Goal: Information Seeking & Learning: Learn about a topic

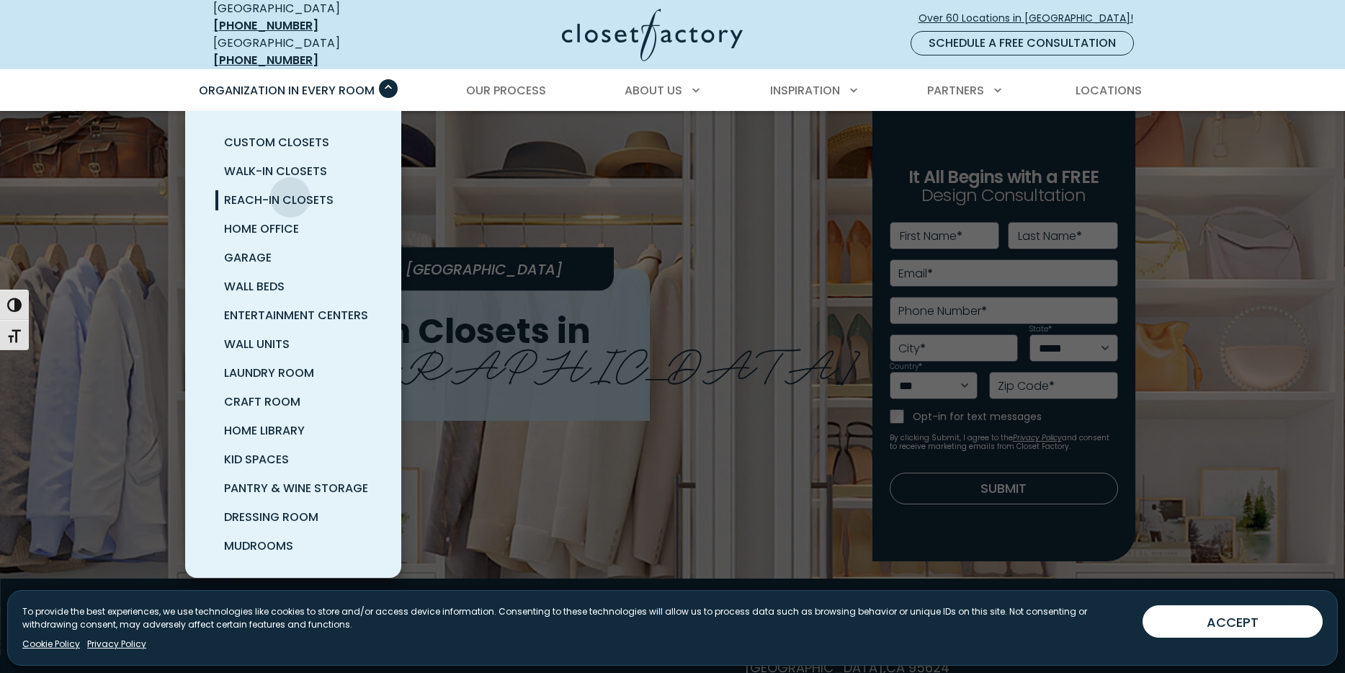
click at [290, 192] on span "Reach-In Closets" at bounding box center [279, 200] width 110 height 17
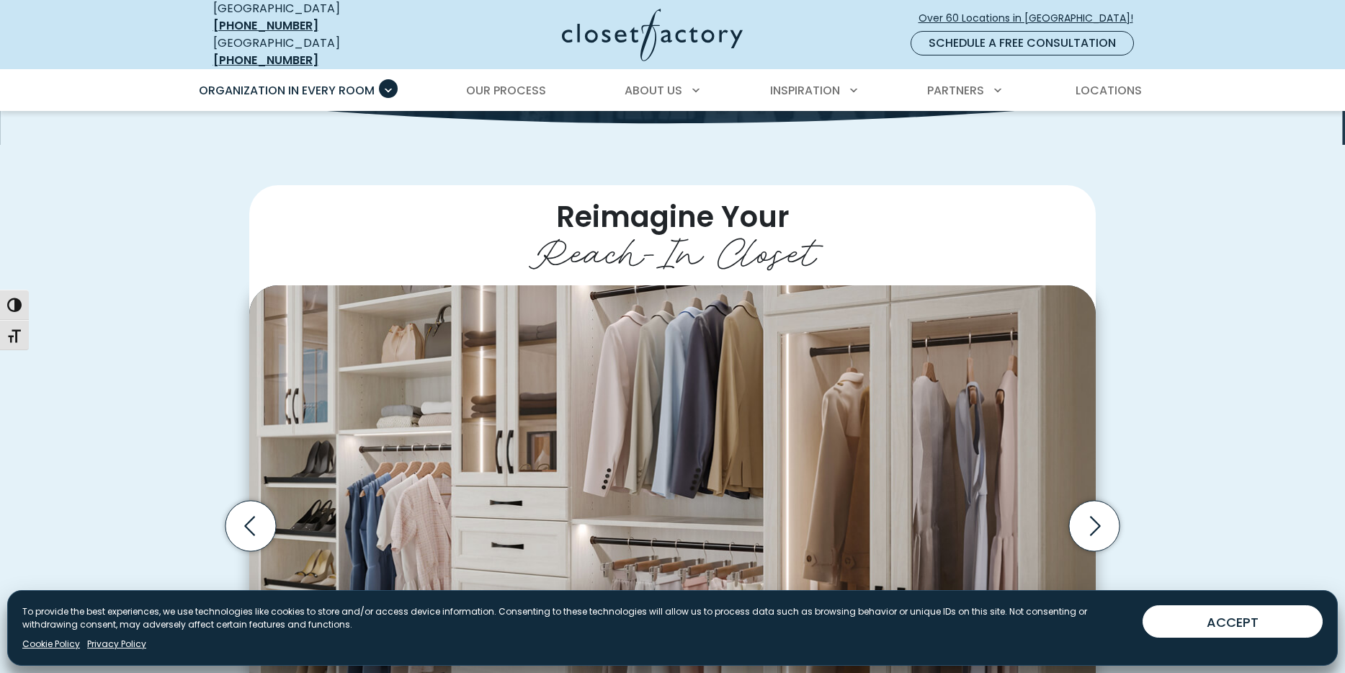
scroll to position [288, 0]
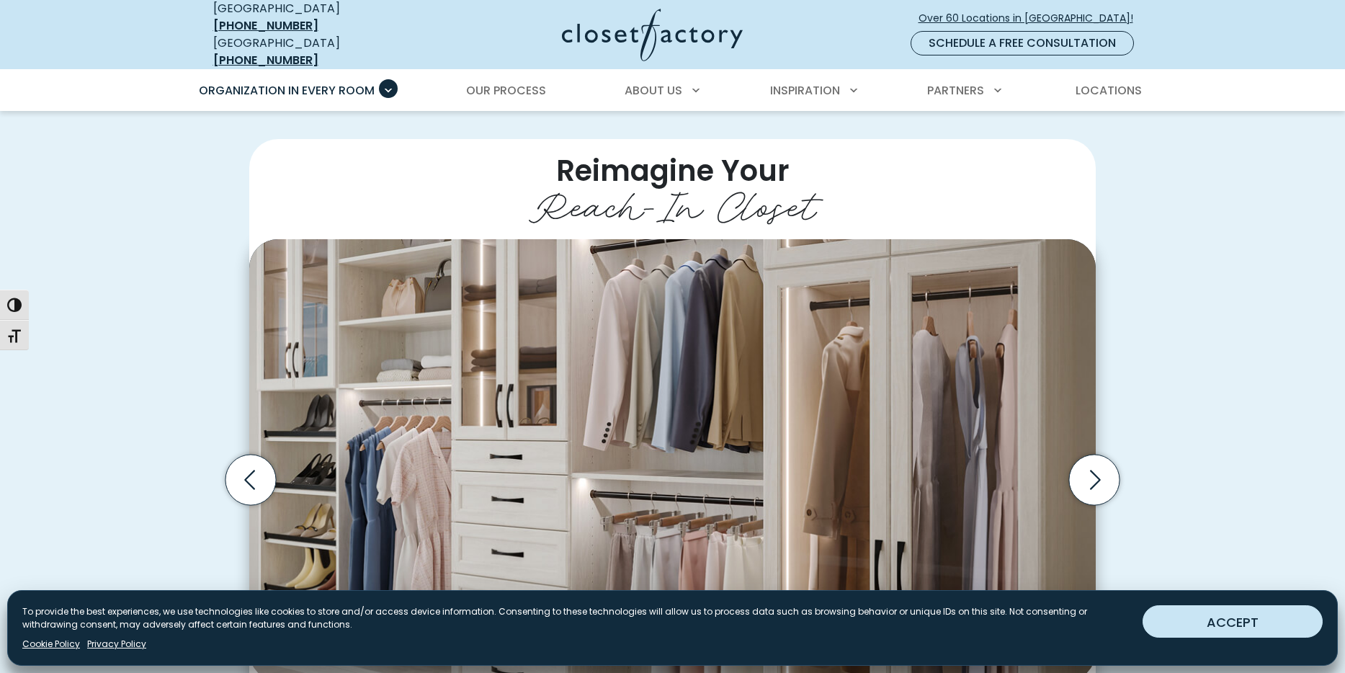
click at [1202, 622] on button "ACCEPT" at bounding box center [1233, 621] width 180 height 32
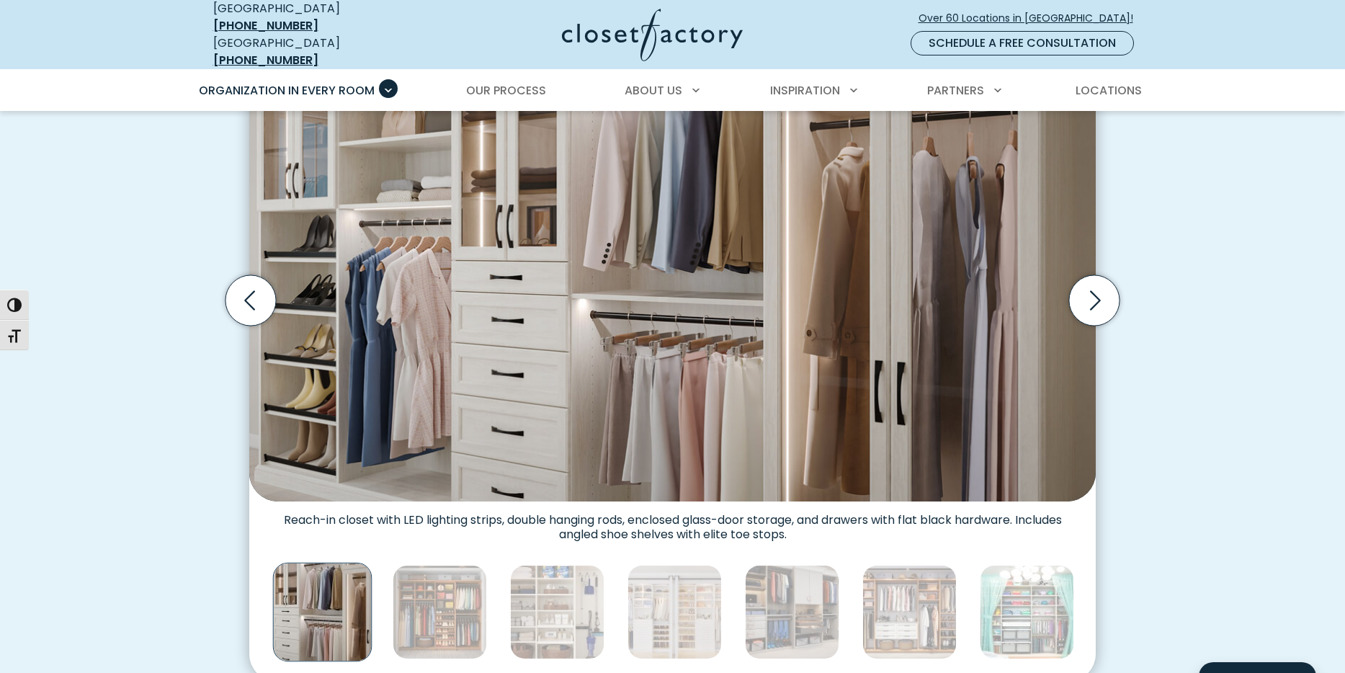
scroll to position [504, 0]
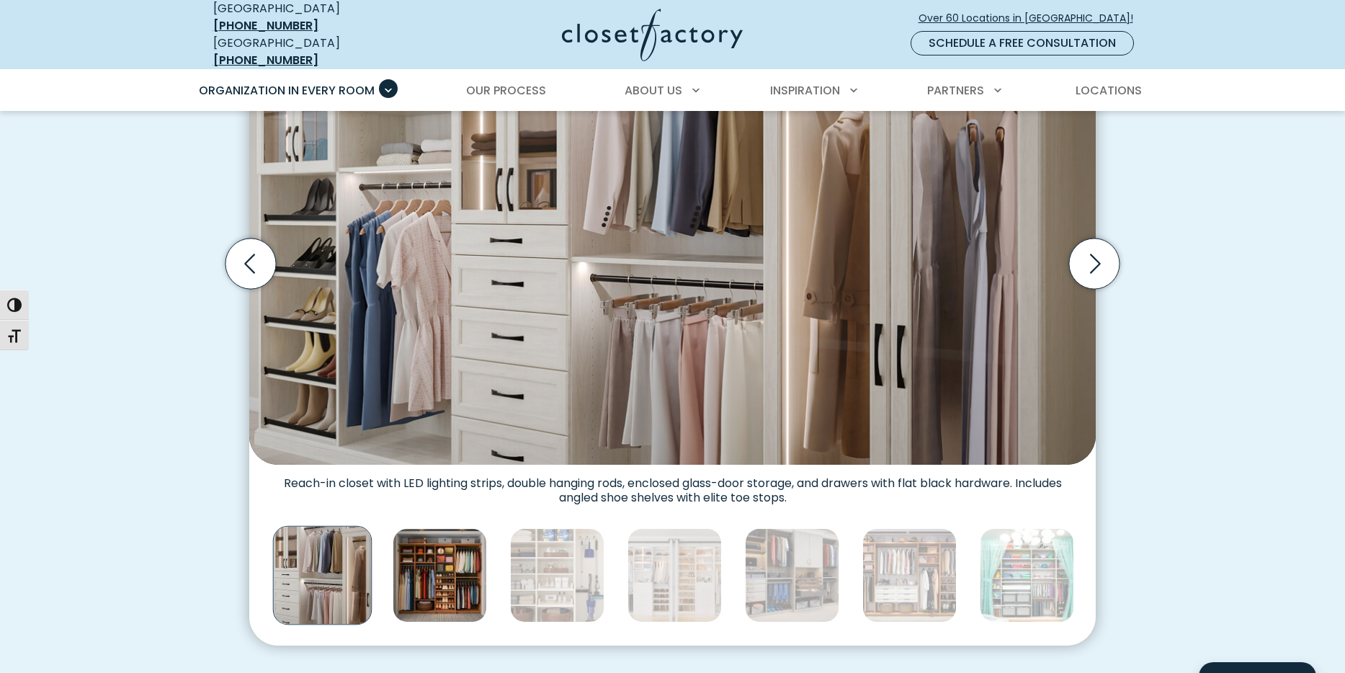
click at [450, 576] on img "Thumbnail Gallery" at bounding box center [440, 575] width 94 height 94
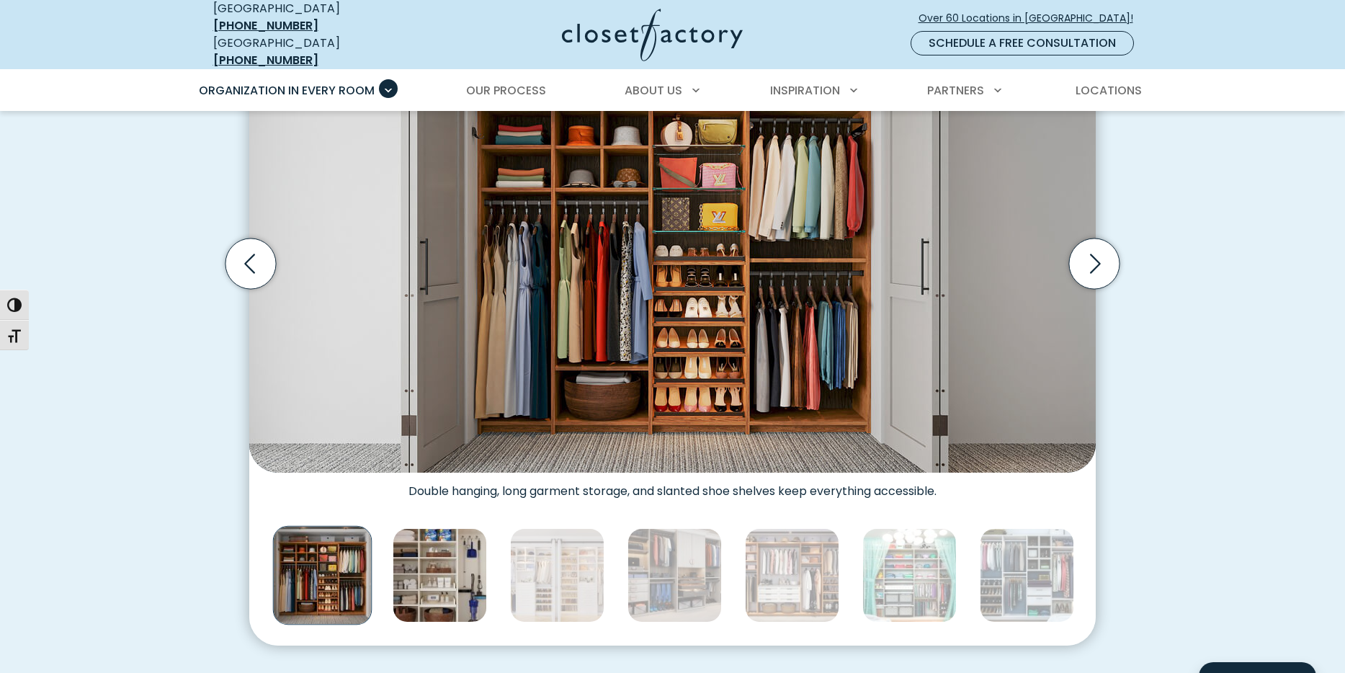
click at [451, 576] on img "Thumbnail Gallery" at bounding box center [440, 575] width 94 height 94
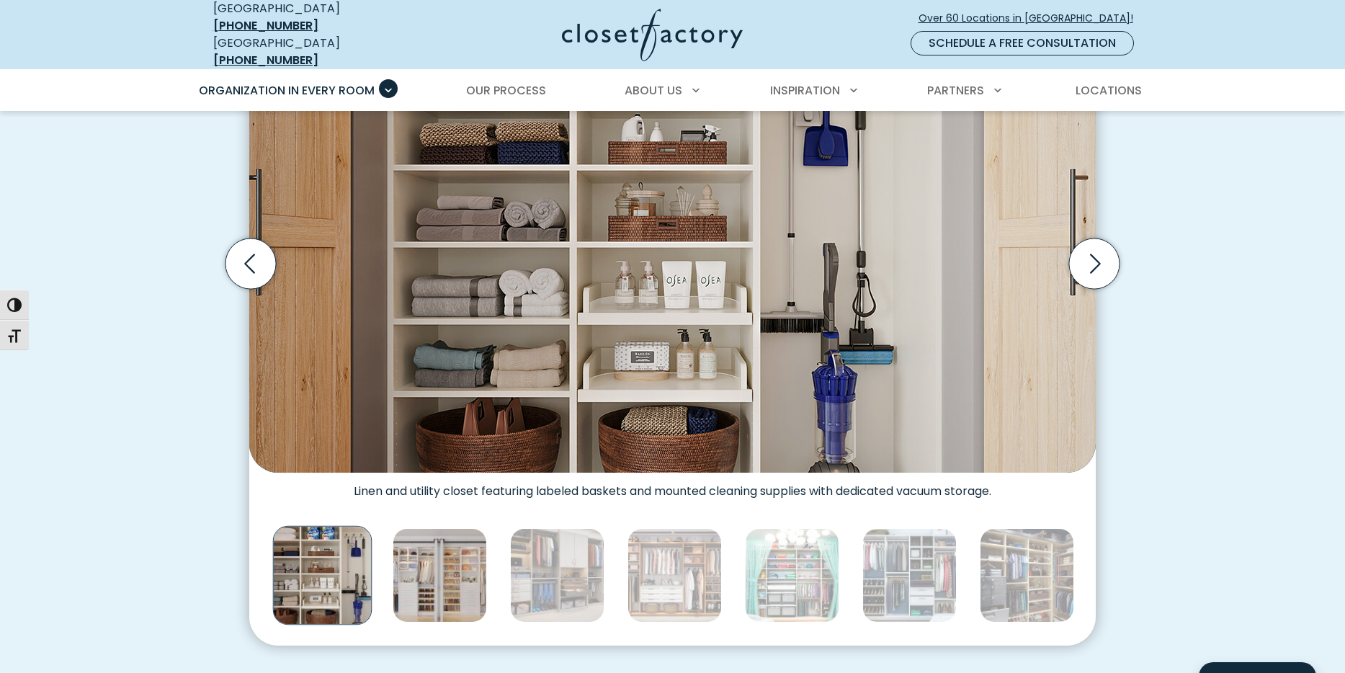
click at [421, 574] on img "Thumbnail Gallery" at bounding box center [440, 575] width 94 height 94
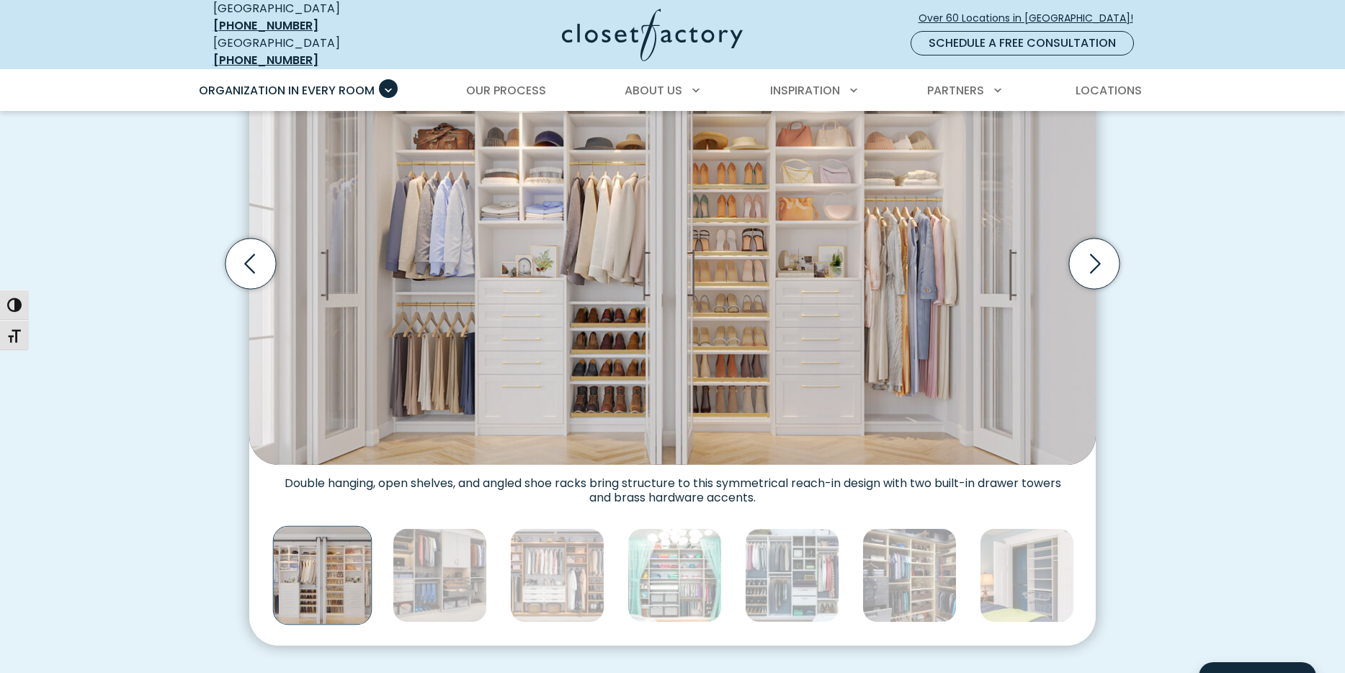
click at [421, 574] on img "Thumbnail Gallery" at bounding box center [440, 575] width 94 height 94
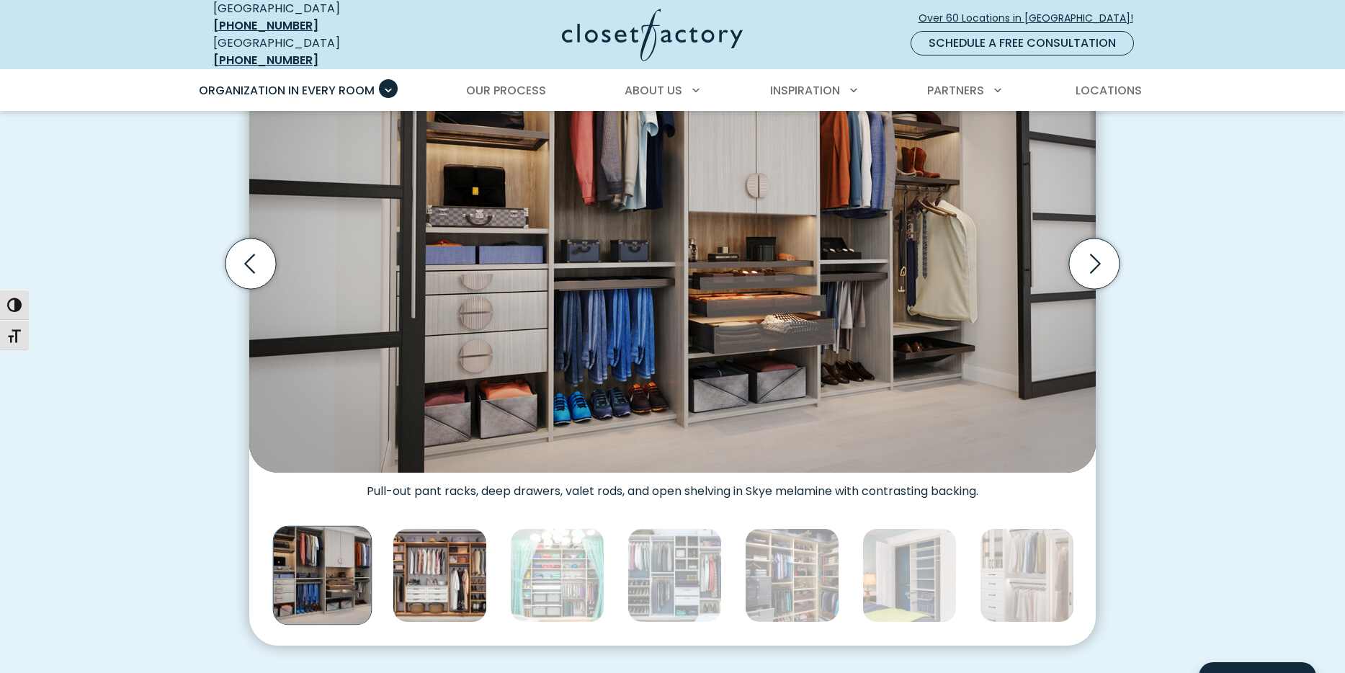
click at [450, 573] on img "Thumbnail Gallery" at bounding box center [440, 575] width 94 height 94
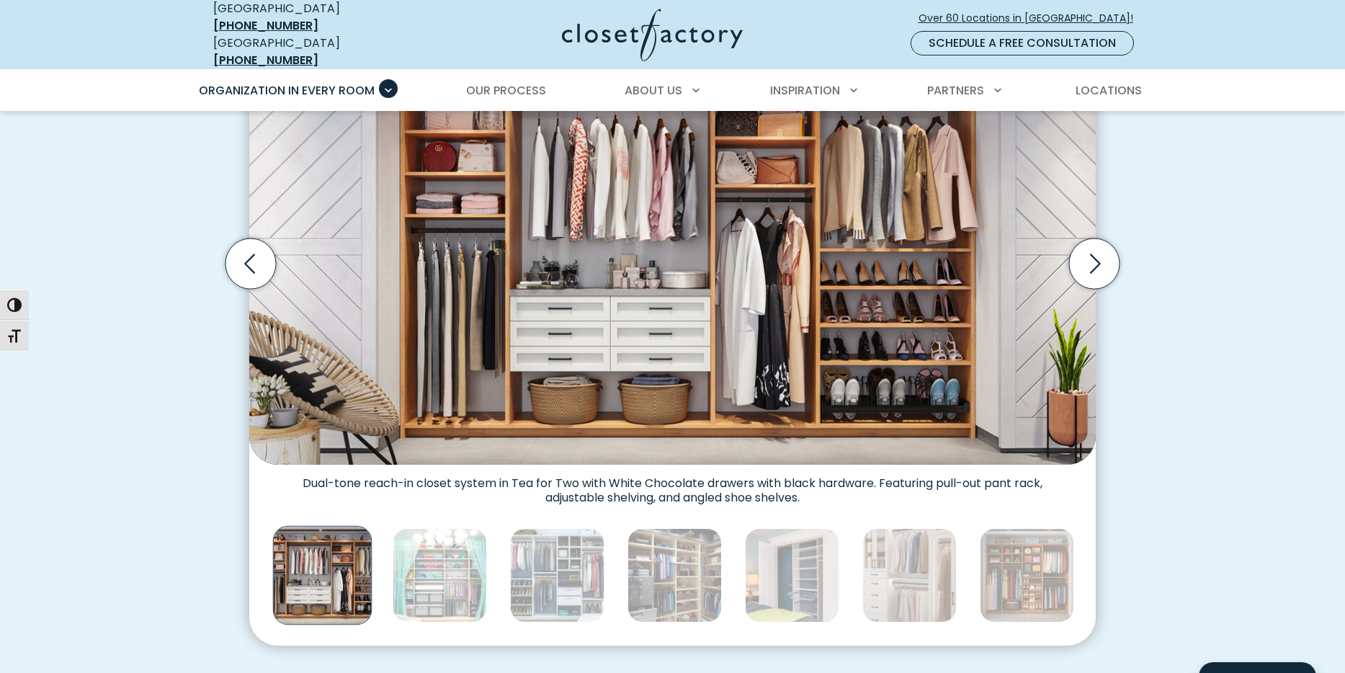
click at [450, 573] on img "Thumbnail Gallery" at bounding box center [440, 575] width 94 height 94
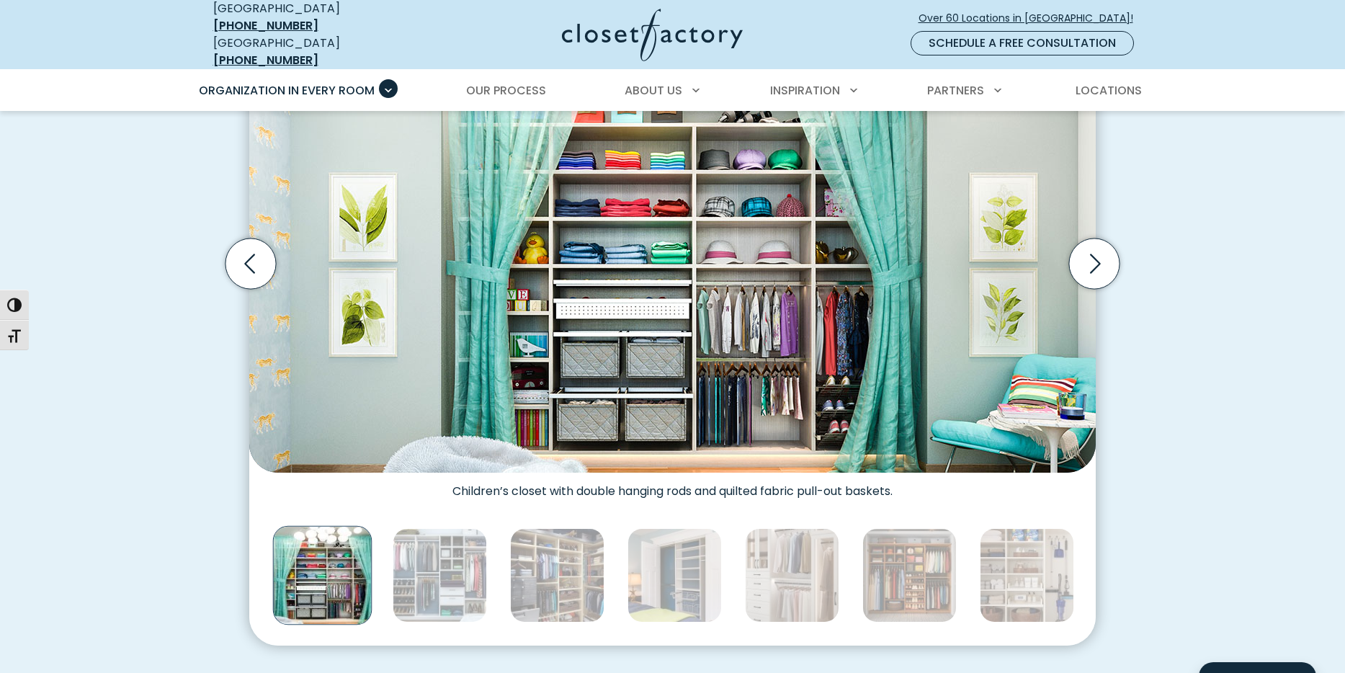
click at [450, 573] on img "Thumbnail Gallery" at bounding box center [440, 575] width 94 height 94
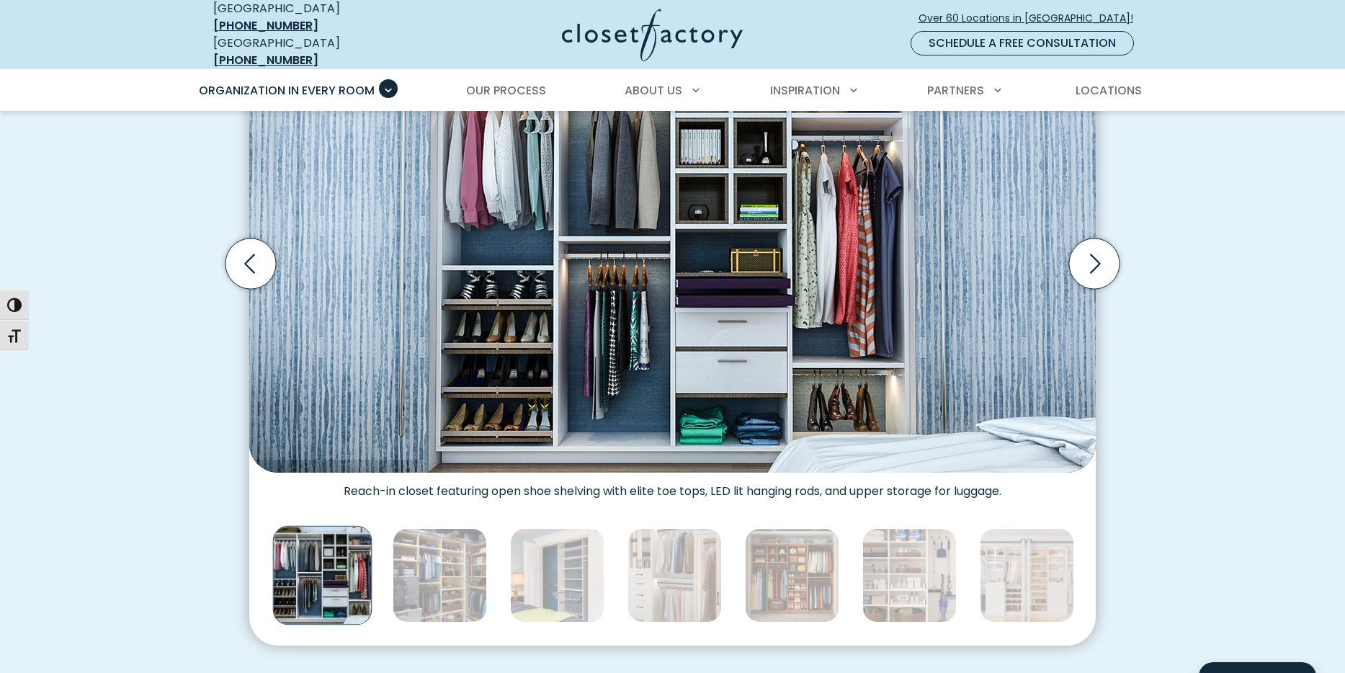
click at [450, 573] on img "Thumbnail Gallery" at bounding box center [440, 575] width 94 height 94
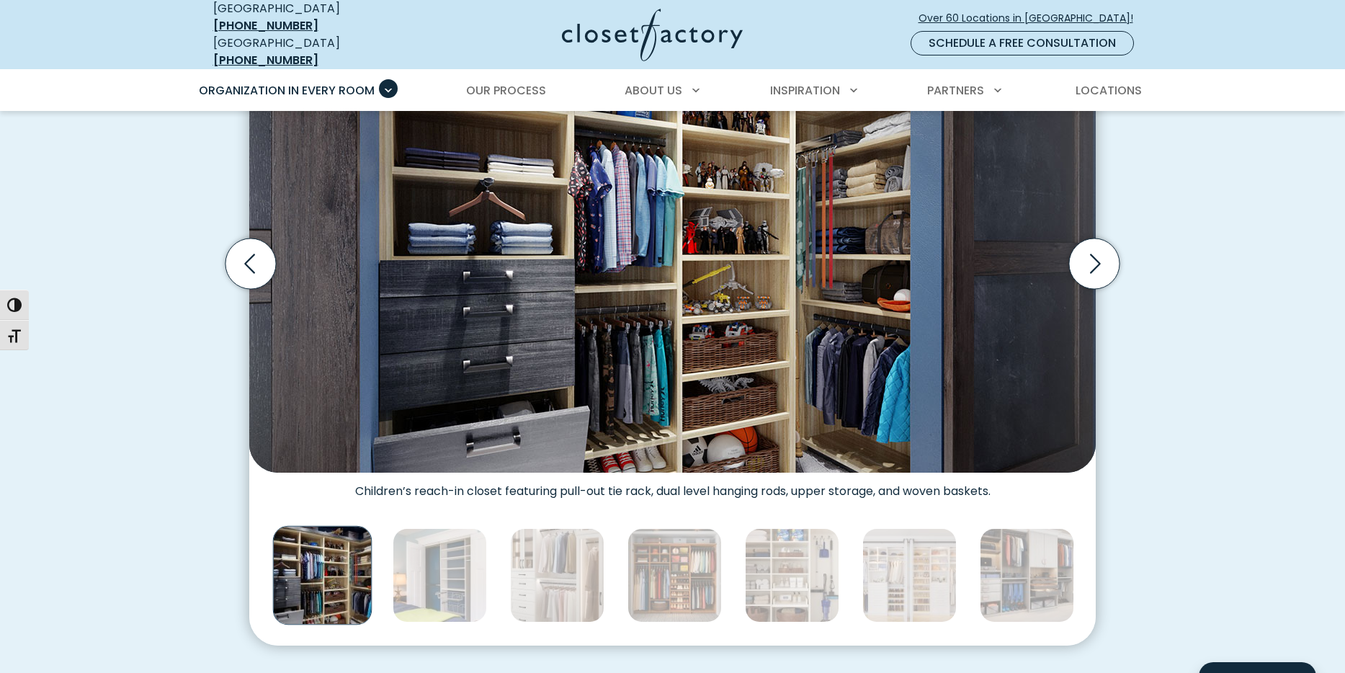
click at [450, 573] on img "Thumbnail Gallery" at bounding box center [440, 575] width 94 height 94
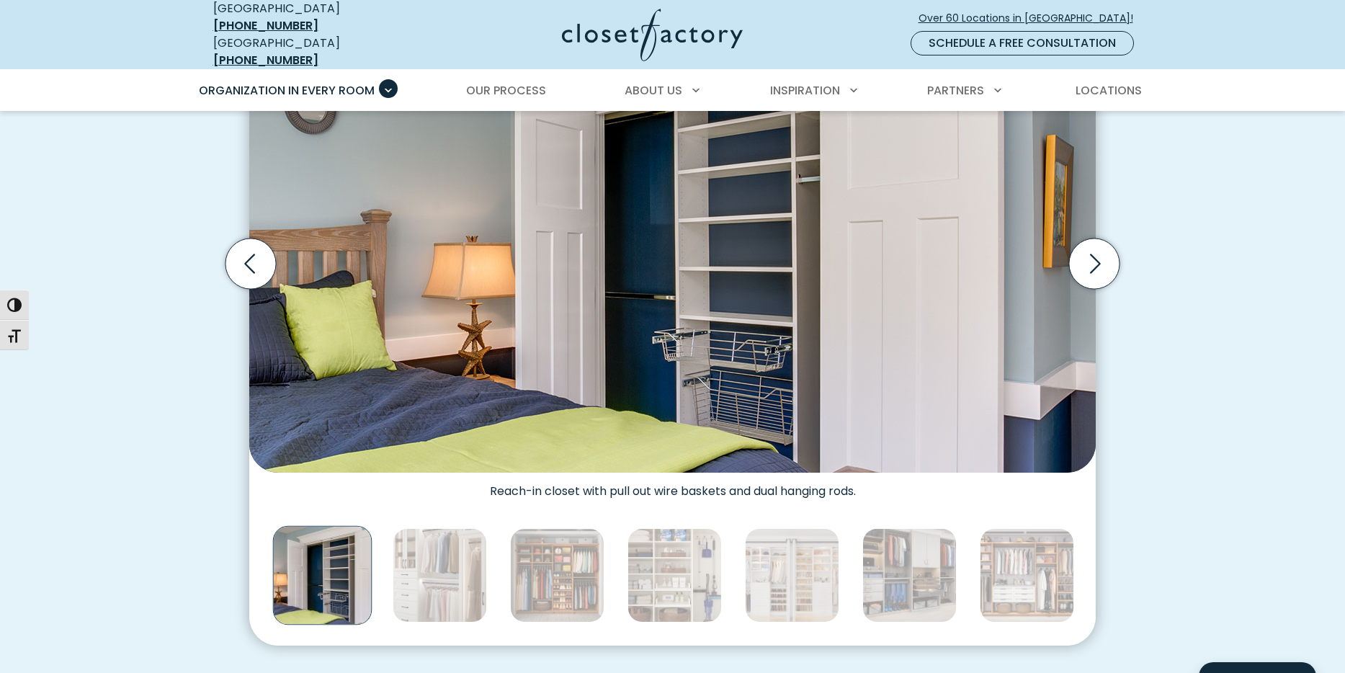
click at [450, 573] on img "Thumbnail Gallery" at bounding box center [440, 575] width 94 height 94
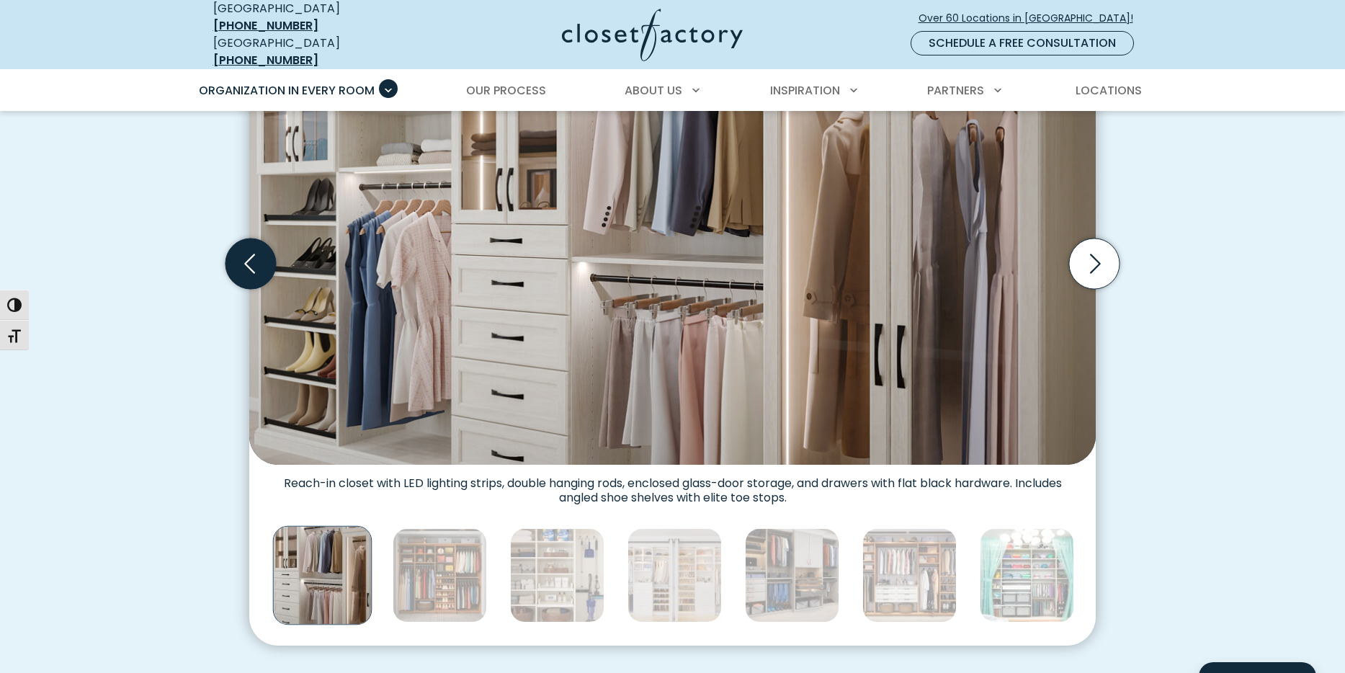
click at [231, 245] on icon "Previous slide" at bounding box center [251, 263] width 50 height 50
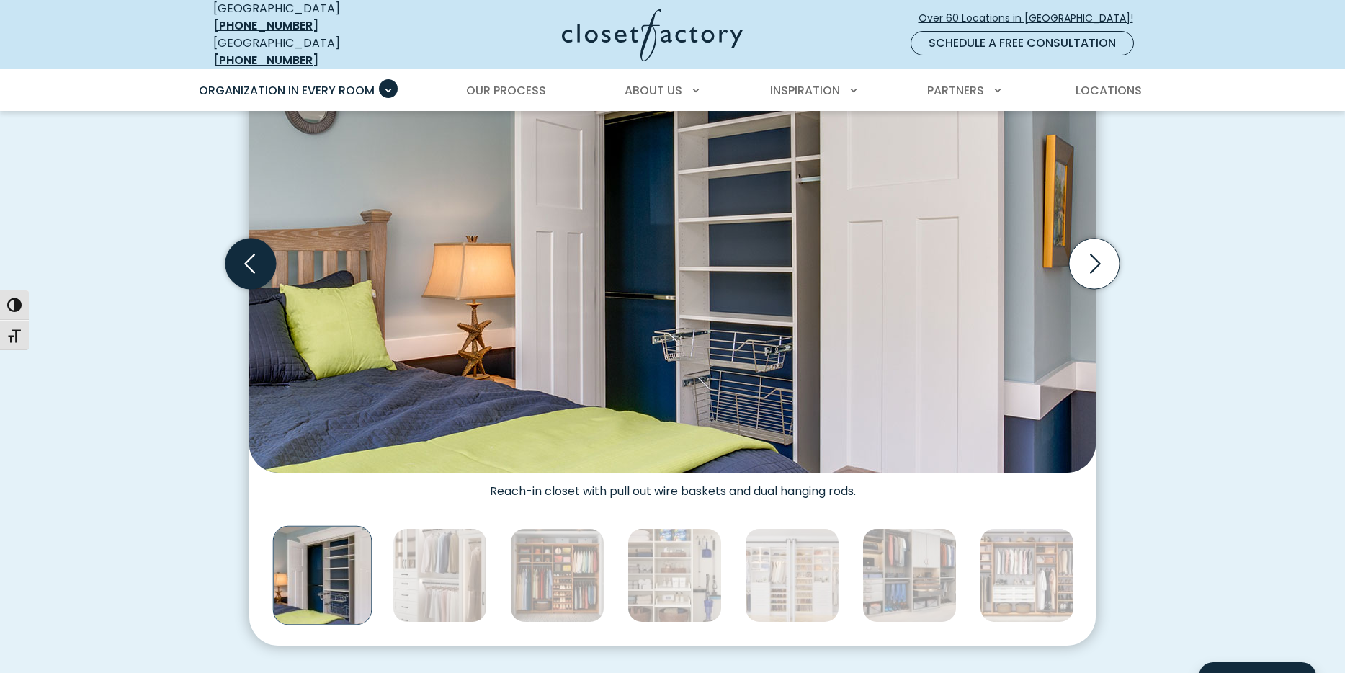
click at [231, 245] on icon "Previous slide" at bounding box center [251, 263] width 50 height 50
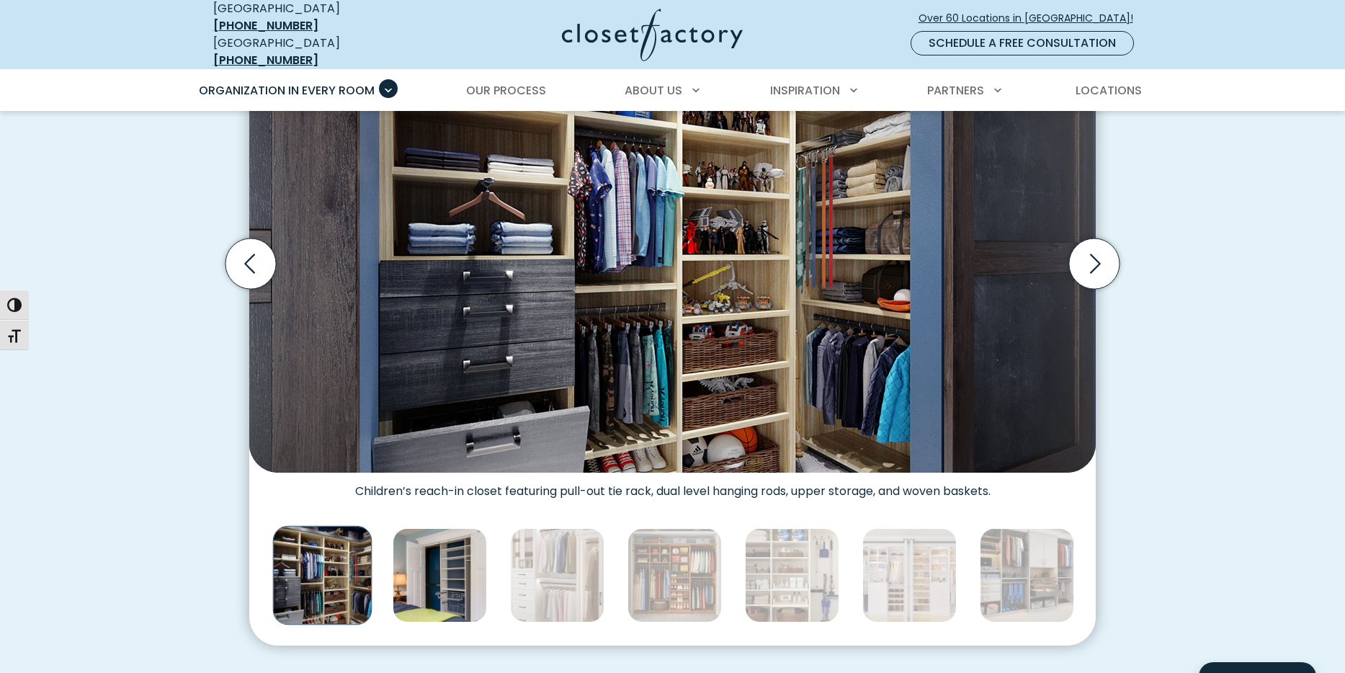
click at [433, 555] on img "Thumbnail Gallery" at bounding box center [440, 575] width 94 height 94
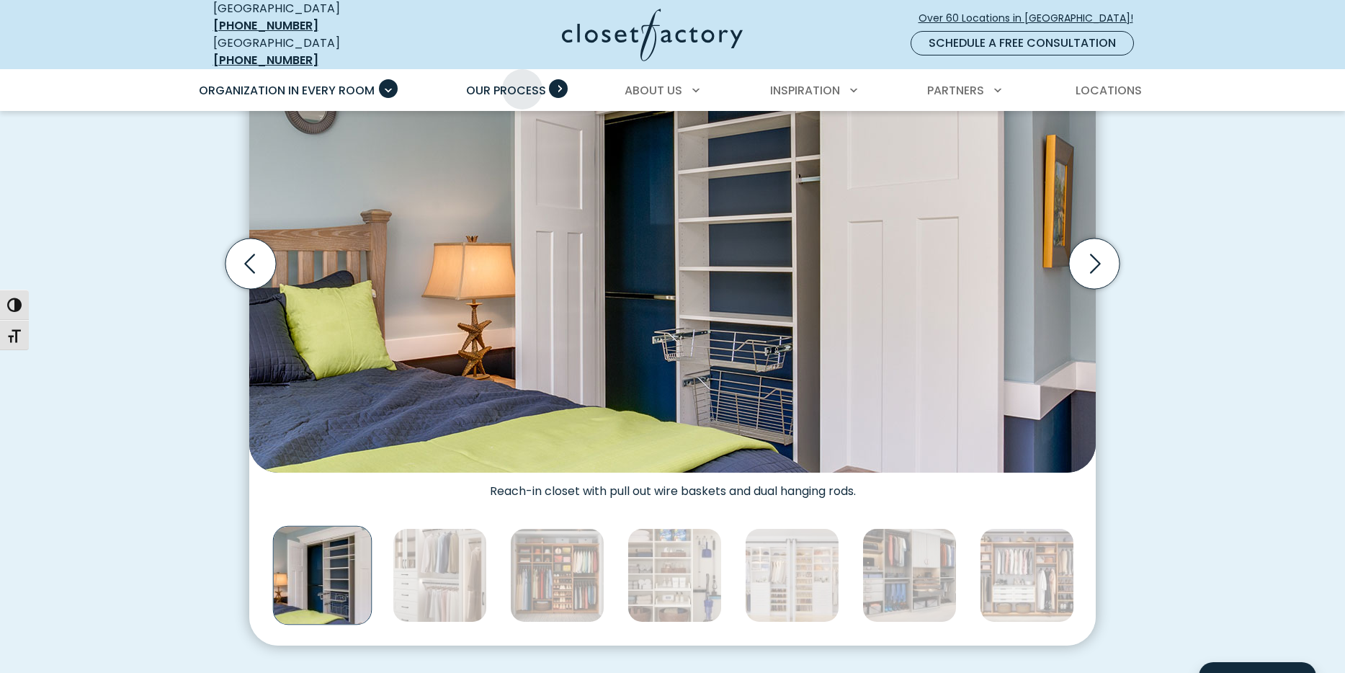
click at [522, 82] on span "Our Process" at bounding box center [506, 90] width 80 height 17
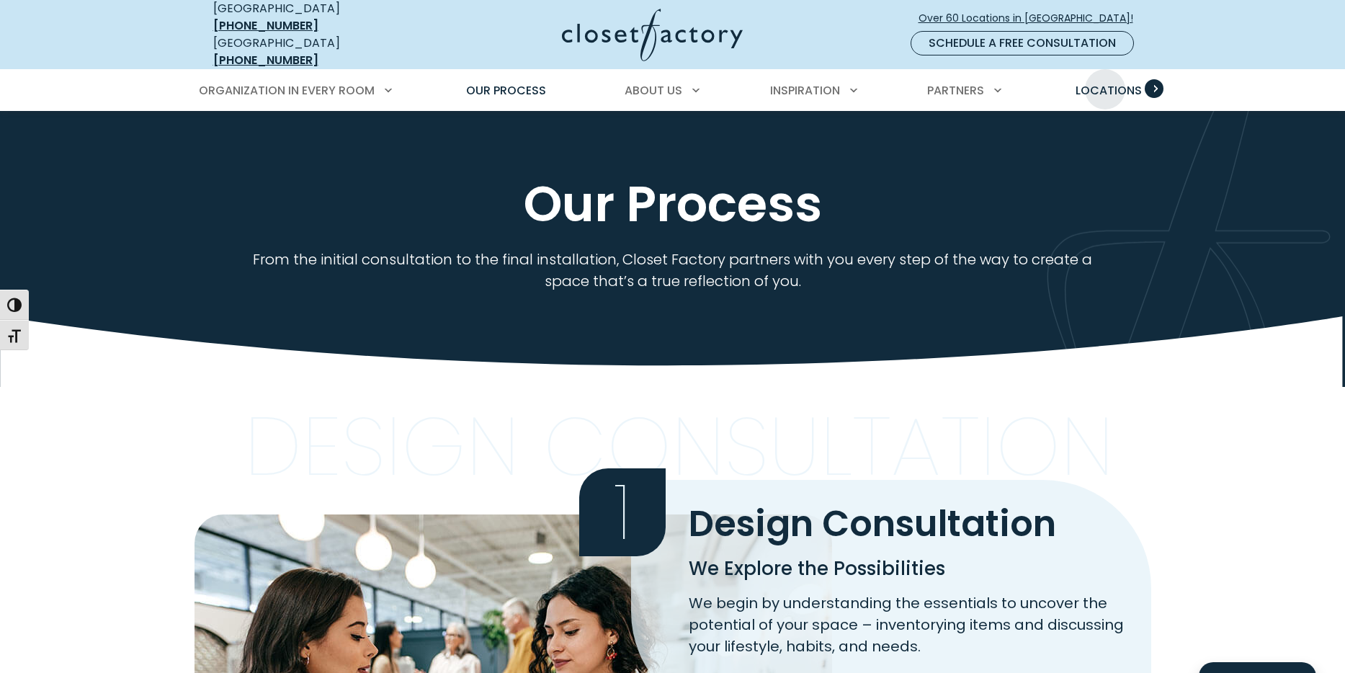
click at [1105, 82] on span "Locations" at bounding box center [1109, 90] width 66 height 17
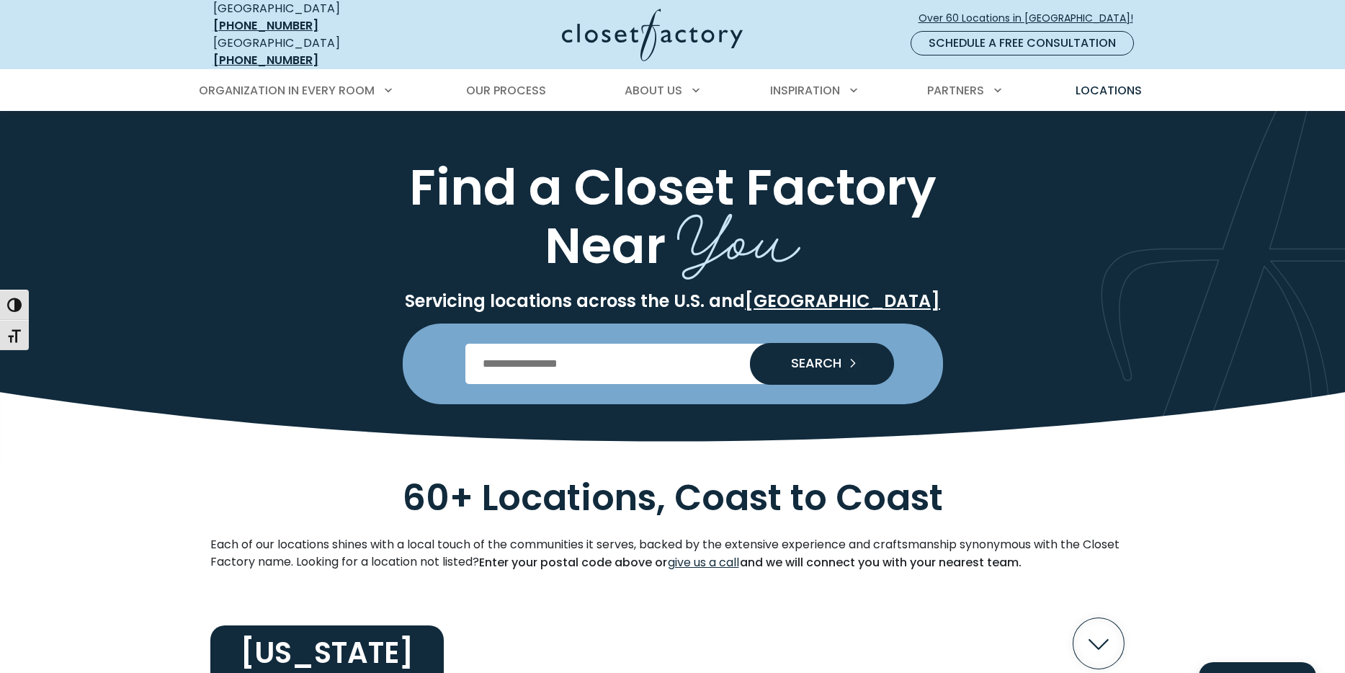
click at [561, 353] on input "Enter Postal Code" at bounding box center [672, 364] width 414 height 40
type input "*****"
click at [813, 357] on span "SEARCH" at bounding box center [811, 363] width 62 height 13
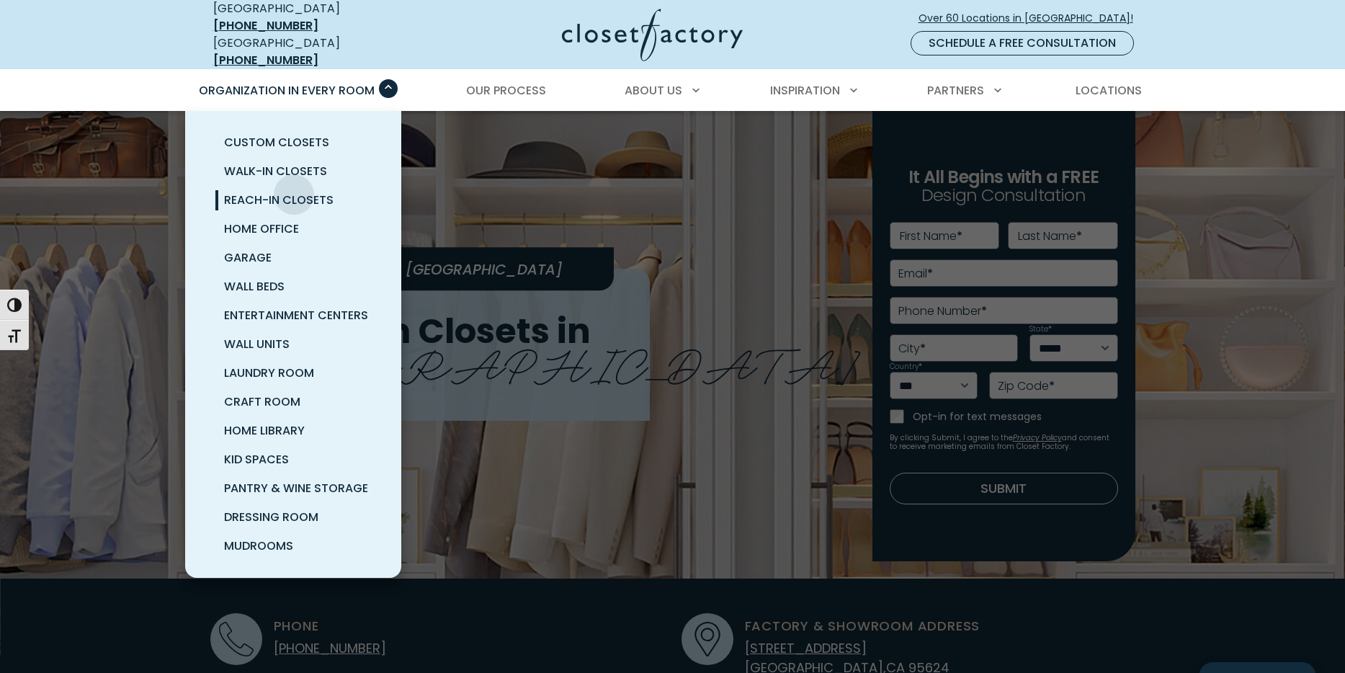
click at [294, 192] on span "Reach-In Closets" at bounding box center [279, 200] width 110 height 17
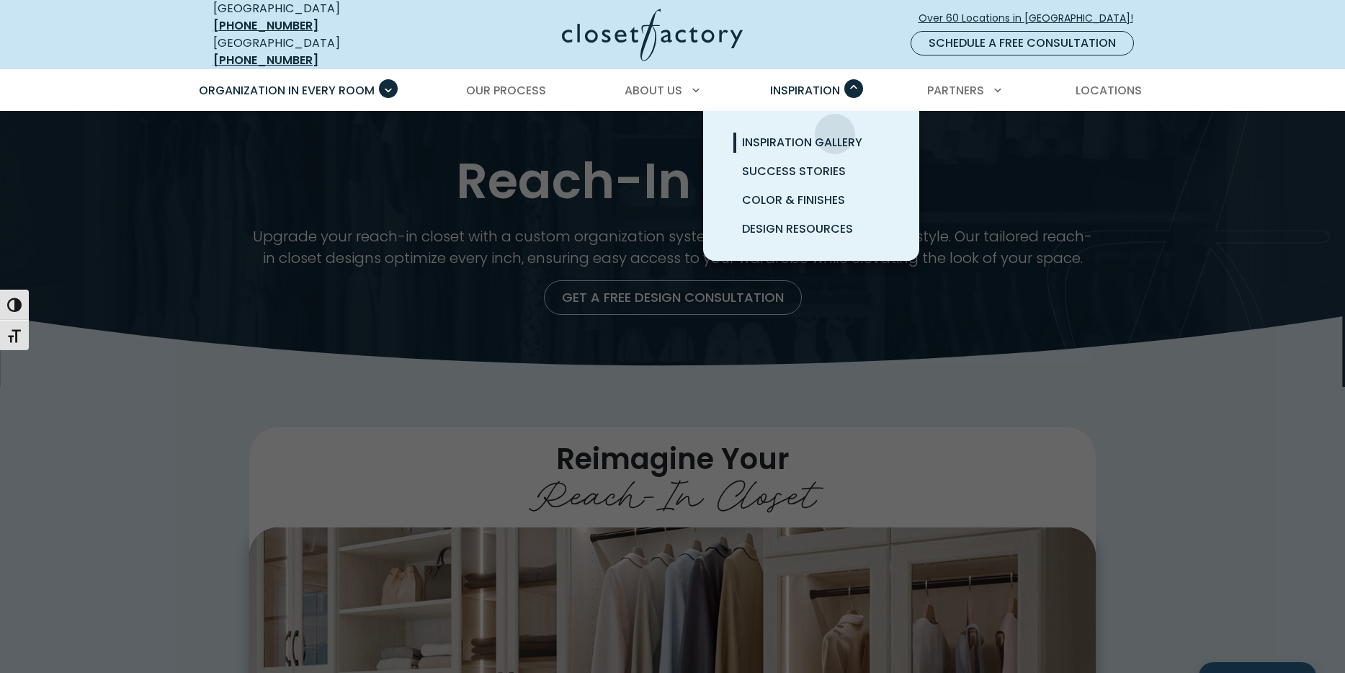
click at [835, 134] on span "Inspiration Gallery" at bounding box center [802, 142] width 120 height 17
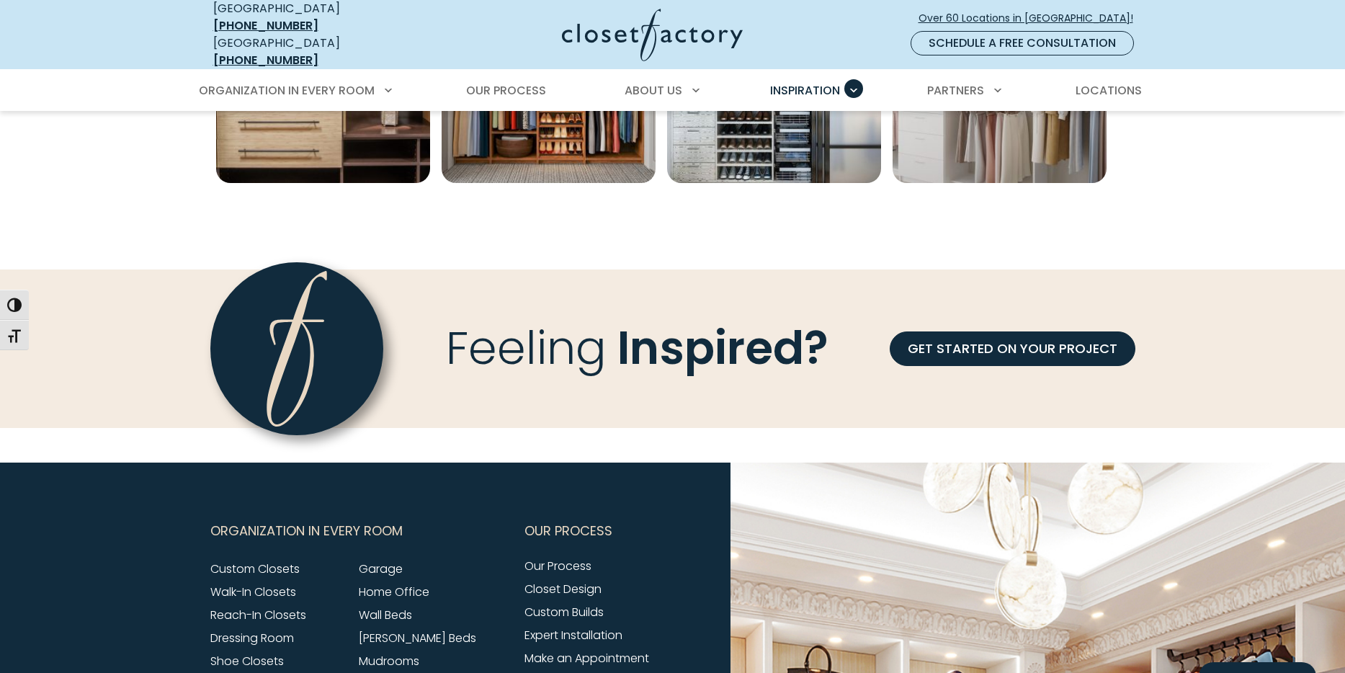
scroll to position [1369, 0]
